Goal: Task Accomplishment & Management: Manage account settings

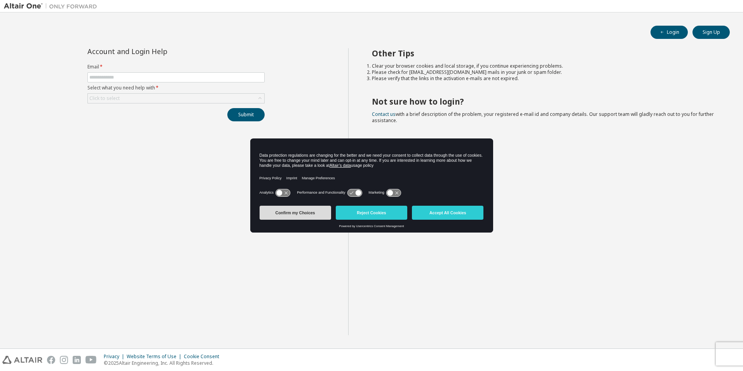
click at [285, 215] on button "Confirm my Choices" at bounding box center [296, 213] width 72 height 14
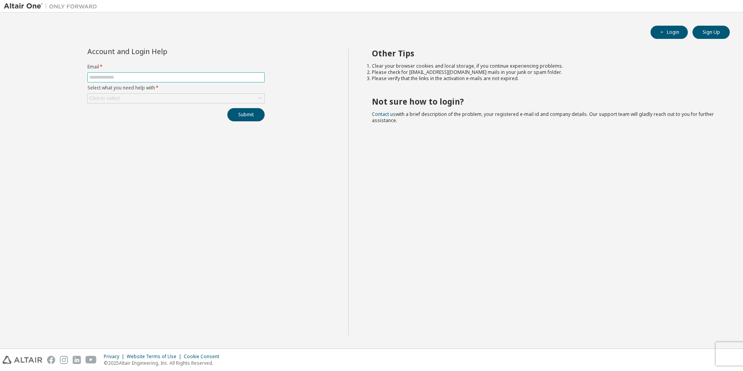
click at [171, 80] on input "text" at bounding box center [175, 77] width 173 height 6
type input "**********"
click at [209, 94] on div "Click to select" at bounding box center [176, 98] width 177 height 9
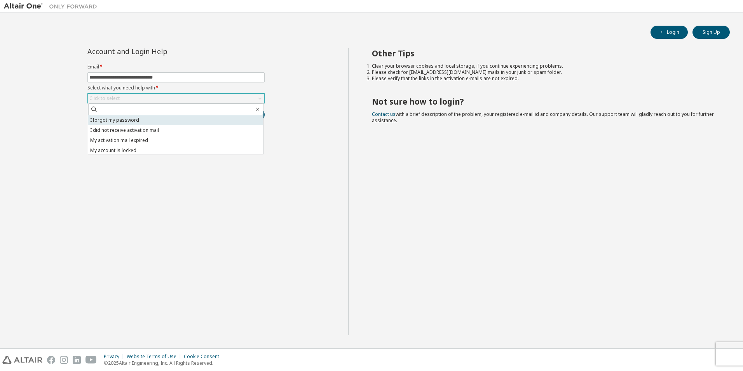
click at [168, 121] on li "I forgot my password" at bounding box center [175, 120] width 175 height 10
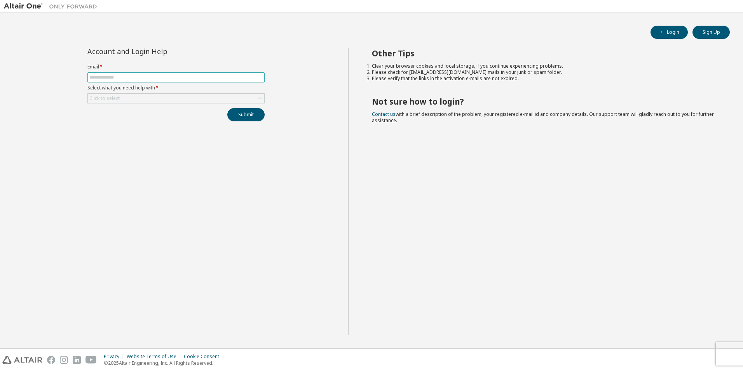
click at [118, 81] on span at bounding box center [175, 77] width 177 height 10
click at [119, 78] on input "text" at bounding box center [175, 77] width 173 height 6
